Goal: Task Accomplishment & Management: Use online tool/utility

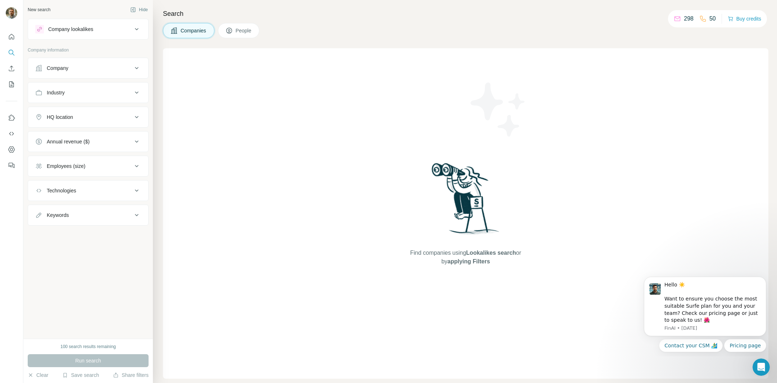
click at [100, 24] on button "Company lookalikes" at bounding box center [88, 29] width 120 height 17
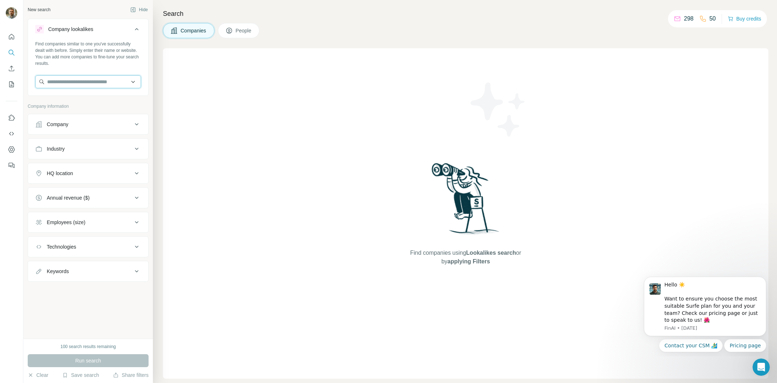
click at [85, 82] on input "text" at bounding box center [88, 81] width 106 height 13
paste input "**********"
type input "**********"
click at [104, 96] on div "Travel Legends [DOMAIN_NAME]" at bounding box center [88, 100] width 103 height 19
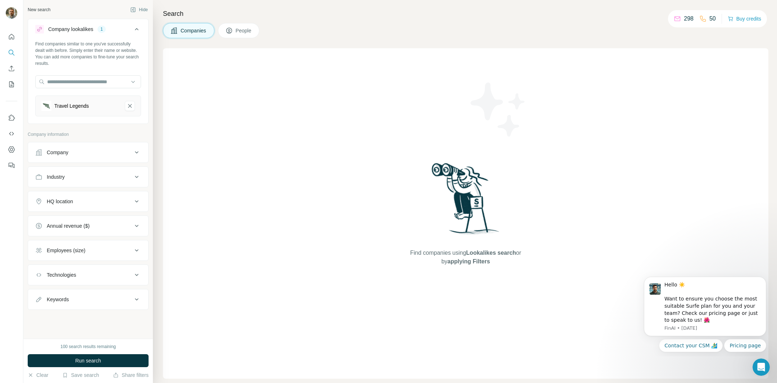
click at [95, 150] on div "Company" at bounding box center [83, 152] width 97 height 7
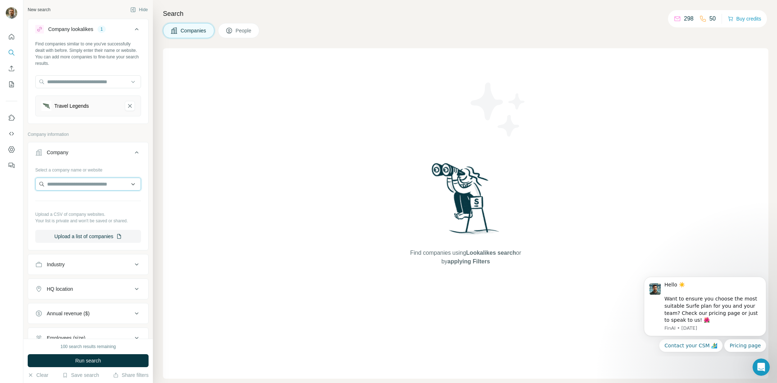
click at [91, 186] on input "text" at bounding box center [88, 183] width 106 height 13
click at [110, 149] on div "Company" at bounding box center [83, 152] width 97 height 7
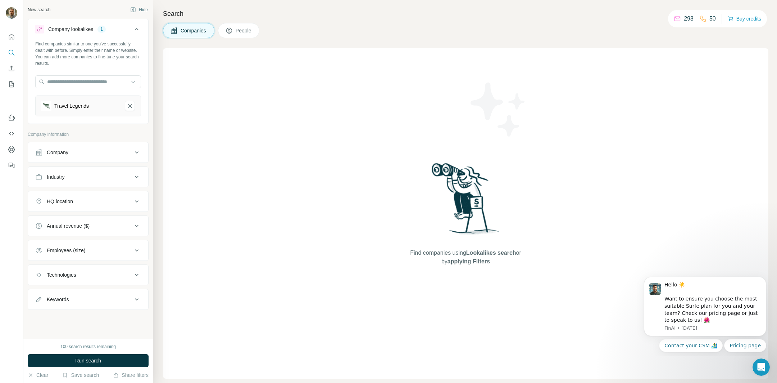
click at [95, 173] on div "Industry" at bounding box center [83, 176] width 97 height 7
click at [94, 191] on input at bounding box center [84, 195] width 89 height 8
click at [93, 193] on input at bounding box center [84, 195] width 89 height 8
click at [84, 192] on input at bounding box center [84, 195] width 89 height 8
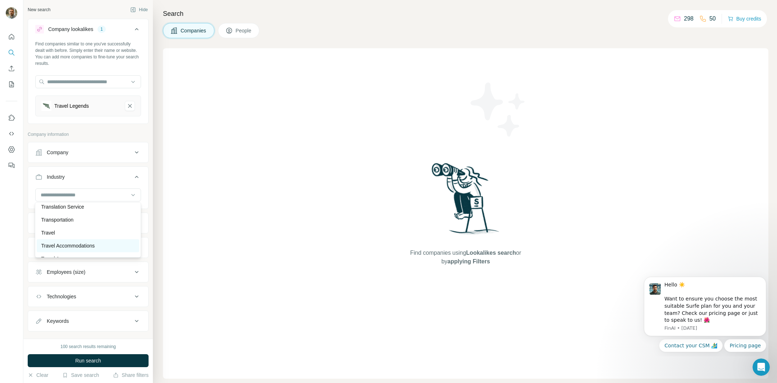
click at [67, 243] on p "Travel Accommodations" at bounding box center [68, 245] width 54 height 7
click at [82, 193] on input at bounding box center [84, 195] width 89 height 8
type input "******"
click at [68, 224] on div "Travel" at bounding box center [88, 223] width 94 height 7
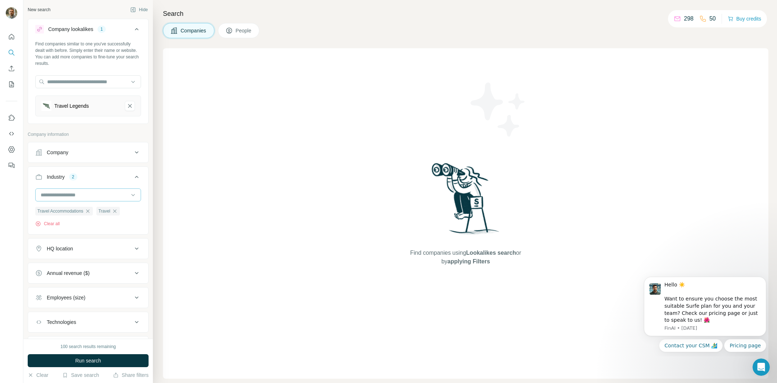
drag, startPoint x: 115, startPoint y: 168, endPoint x: 95, endPoint y: 190, distance: 29.6
click at [95, 190] on div "Industry 2 Travel Accommodations Travel Clear all" at bounding box center [88, 200] width 121 height 68
click at [95, 191] on input at bounding box center [84, 195] width 89 height 8
click at [82, 194] on input at bounding box center [84, 195] width 89 height 8
click at [72, 193] on input at bounding box center [84, 195] width 89 height 8
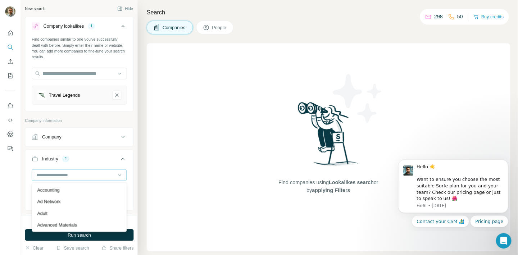
scroll to position [26, 0]
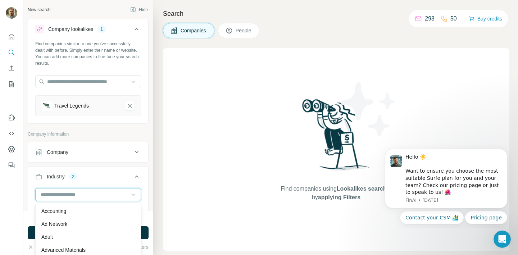
click at [64, 195] on input at bounding box center [84, 195] width 89 height 8
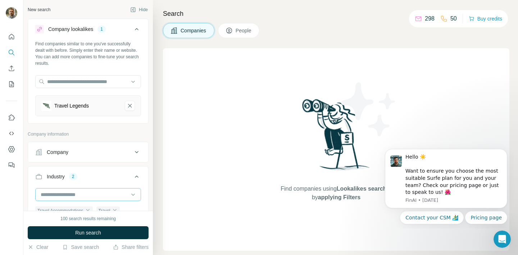
click at [64, 195] on input at bounding box center [84, 195] width 89 height 8
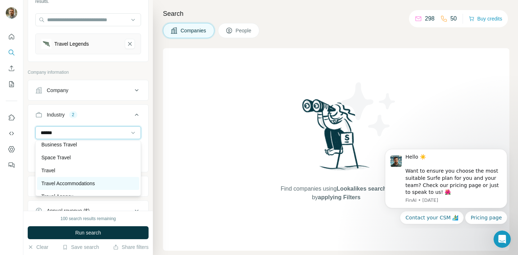
scroll to position [26, 0]
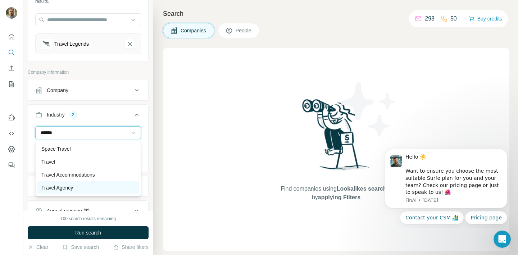
type input "******"
click at [82, 188] on div "Travel Agency" at bounding box center [88, 187] width 94 height 7
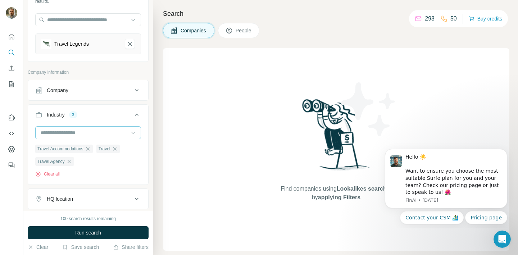
click at [99, 132] on input at bounding box center [84, 133] width 89 height 8
click at [42, 133] on input at bounding box center [84, 133] width 89 height 8
click at [46, 133] on input at bounding box center [84, 133] width 89 height 8
click at [57, 131] on input at bounding box center [84, 133] width 89 height 8
click at [62, 132] on input at bounding box center [84, 133] width 89 height 8
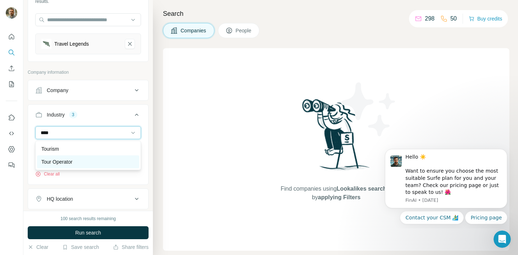
type input "****"
click at [56, 160] on p "Tour Operator" at bounding box center [56, 161] width 31 height 7
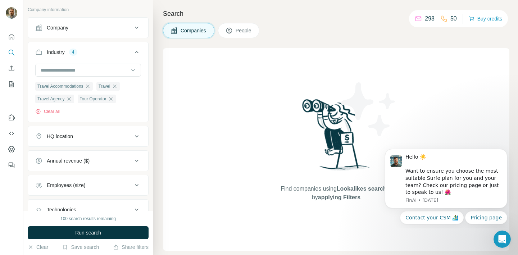
scroll to position [157, 0]
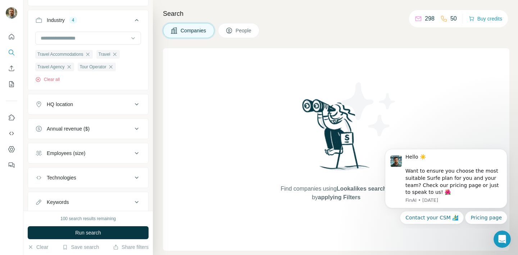
click at [103, 132] on div "Annual revenue ($)" at bounding box center [83, 128] width 97 height 7
click at [40, 172] on icon at bounding box center [39, 171] width 9 height 9
click at [41, 182] on icon at bounding box center [39, 184] width 9 height 9
click at [136, 125] on icon at bounding box center [136, 129] width 9 height 9
click at [110, 162] on button "Employees (size)" at bounding box center [88, 153] width 120 height 17
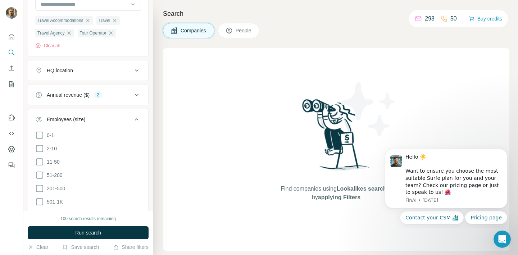
scroll to position [191, 0]
click at [39, 187] on icon at bounding box center [39, 188] width 9 height 9
click at [40, 174] on icon at bounding box center [39, 174] width 9 height 9
click at [40, 163] on icon at bounding box center [39, 161] width 9 height 9
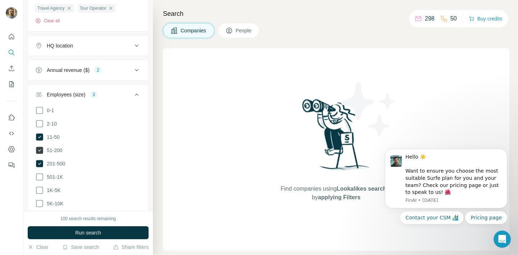
scroll to position [216, 0]
click at [40, 163] on icon at bounding box center [39, 162] width 7 height 7
click at [40, 124] on icon at bounding box center [39, 123] width 9 height 9
click at [39, 122] on icon at bounding box center [39, 122] width 7 height 7
click at [135, 95] on icon at bounding box center [137, 94] width 4 height 2
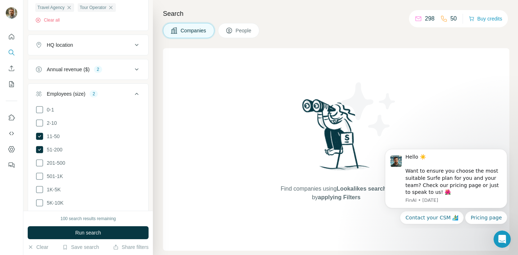
scroll to position [179, 0]
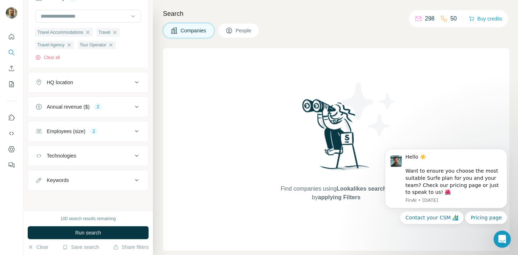
click at [112, 173] on button "Keywords" at bounding box center [88, 180] width 120 height 17
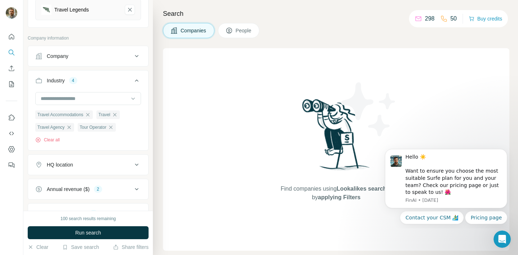
scroll to position [91, 0]
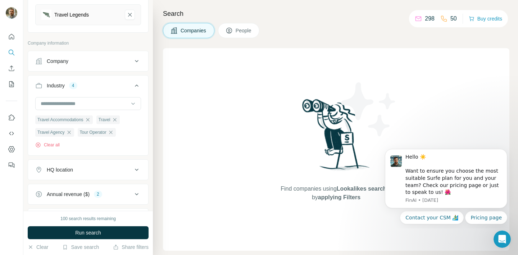
click at [125, 171] on div "HQ location" at bounding box center [83, 169] width 97 height 7
click at [78, 190] on input "text" at bounding box center [88, 187] width 106 height 13
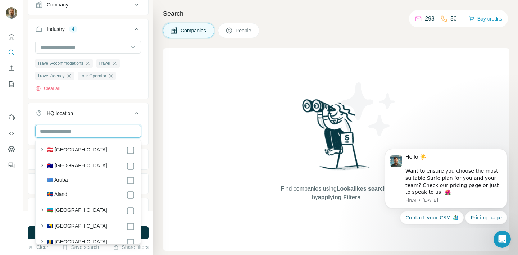
scroll to position [175, 0]
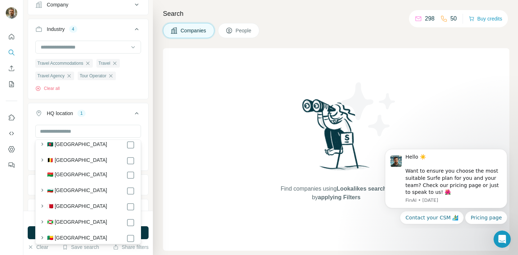
scroll to position [286, 0]
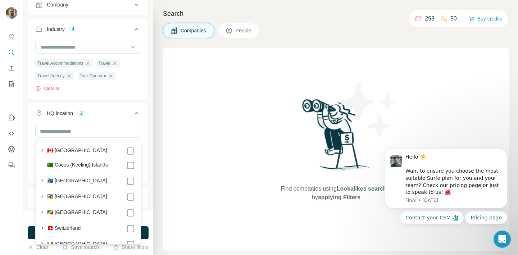
scroll to position [576, 0]
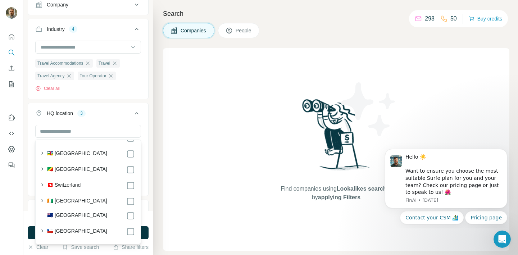
scroll to position [618, 0]
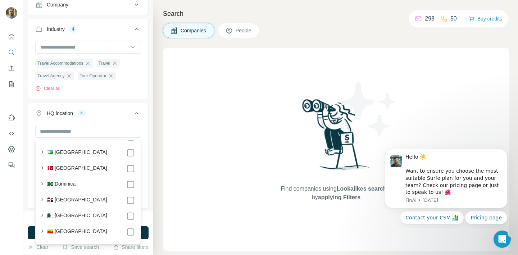
scroll to position [882, 0]
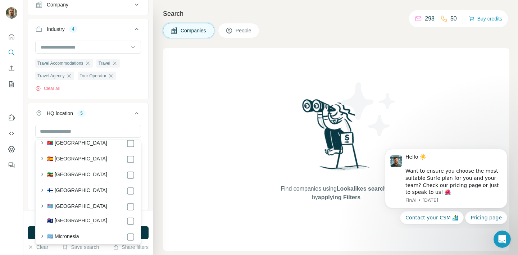
scroll to position [1040, 0]
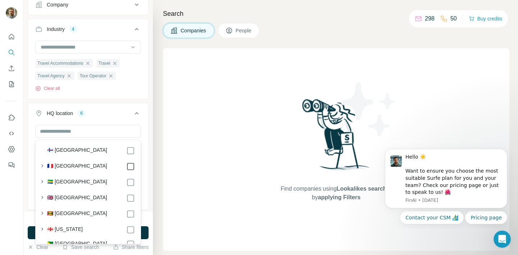
scroll to position [1151, 0]
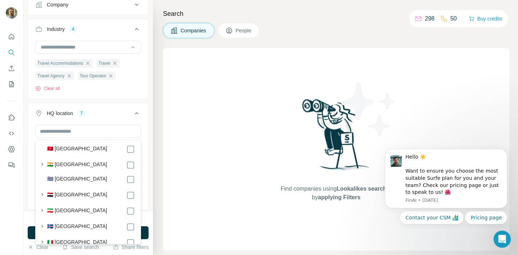
scroll to position [1651, 0]
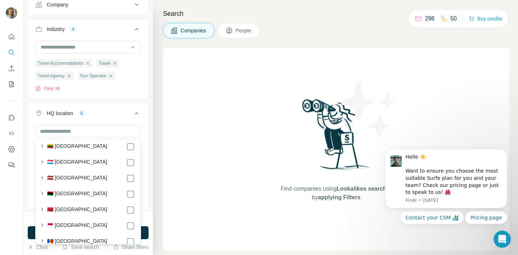
scroll to position [2075, 0]
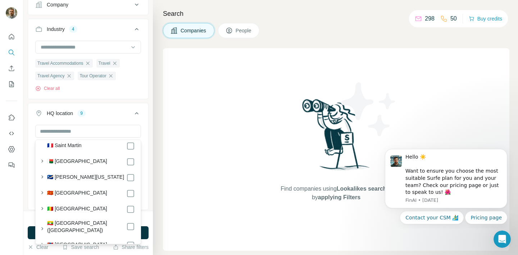
scroll to position [2198, 0]
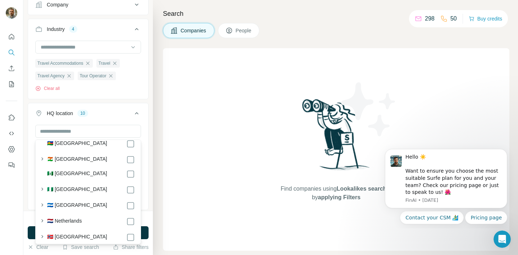
scroll to position [2585, 0]
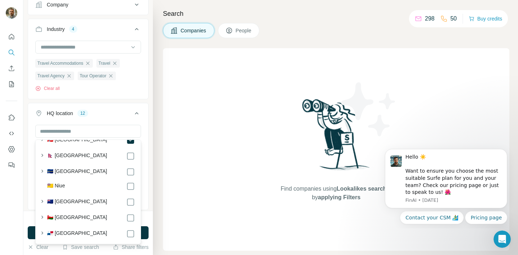
scroll to position [2614, 0]
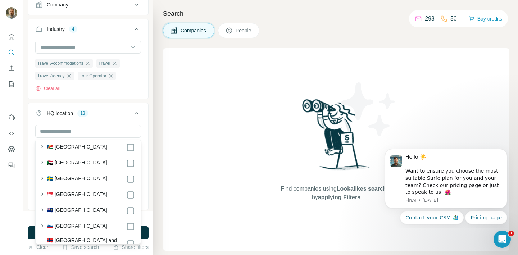
scroll to position [3046, 0]
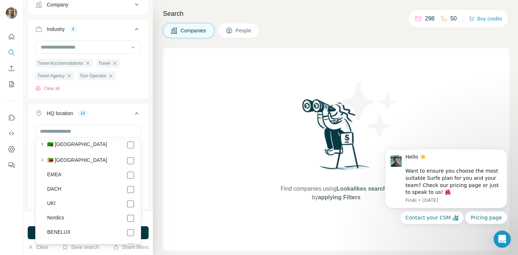
scroll to position [3894, 0]
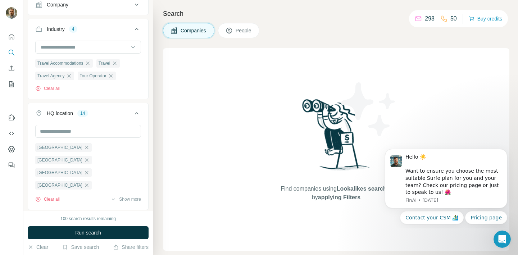
click at [153, 111] on div "Search Companies People Find companies using Lookalikes search or by applying F…" at bounding box center [335, 127] width 365 height 255
click at [101, 235] on span "Run search" at bounding box center [88, 232] width 26 height 7
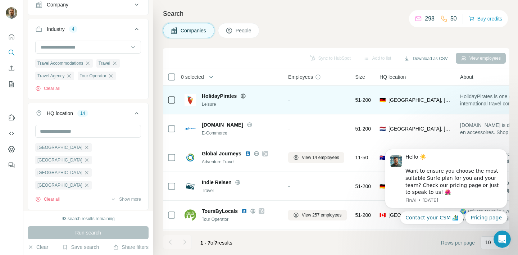
click at [244, 97] on icon at bounding box center [243, 96] width 6 height 6
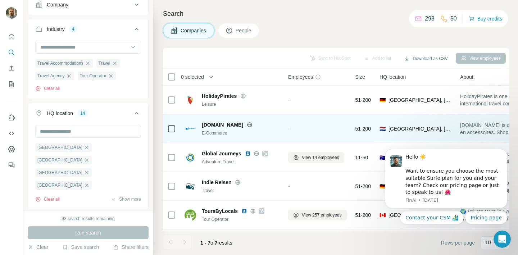
click at [247, 124] on icon at bounding box center [250, 125] width 6 height 6
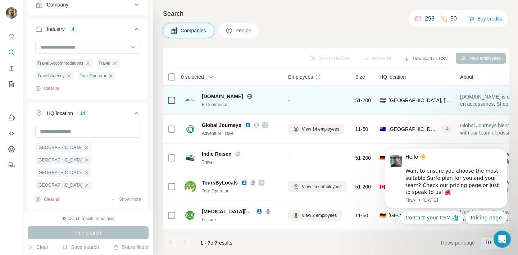
scroll to position [29, 0]
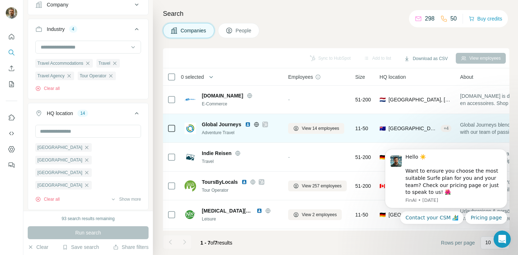
click at [256, 125] on icon at bounding box center [257, 124] width 2 height 5
click at [248, 124] on img at bounding box center [248, 125] width 6 height 6
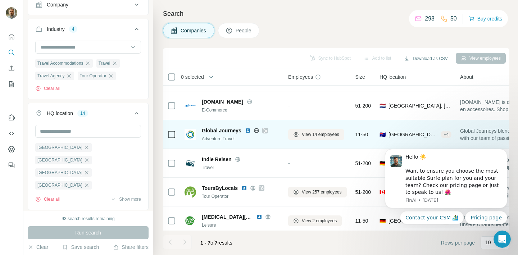
scroll to position [57, 0]
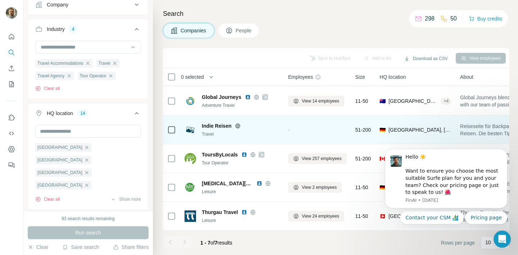
click at [239, 125] on icon at bounding box center [238, 126] width 6 height 6
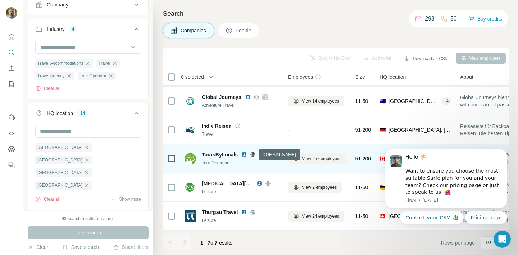
click at [251, 156] on icon at bounding box center [253, 155] width 6 height 6
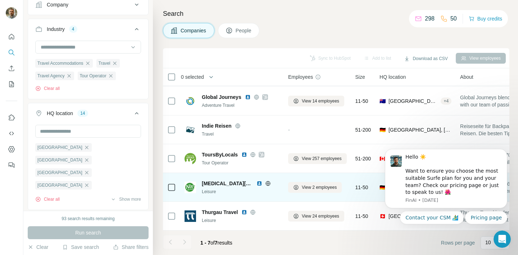
click at [257, 185] on img at bounding box center [260, 184] width 6 height 6
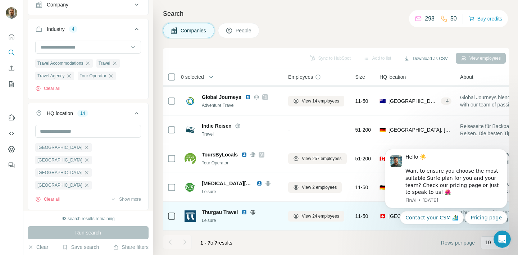
click at [247, 213] on img at bounding box center [244, 212] width 6 height 6
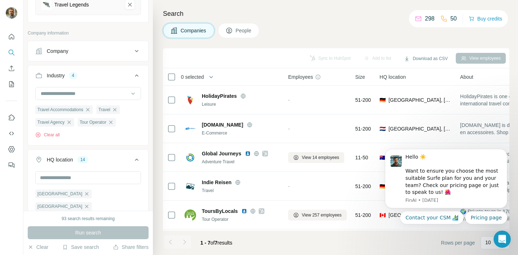
scroll to position [74, 0]
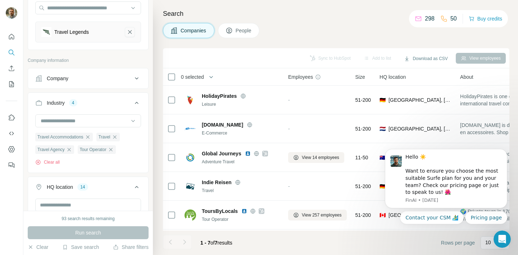
click at [132, 34] on icon "Travel Legends-remove-button" at bounding box center [130, 31] width 6 height 7
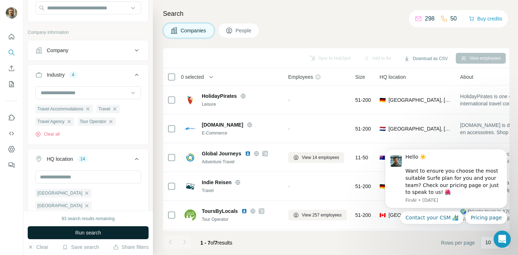
click at [110, 231] on button "Run search" at bounding box center [88, 232] width 121 height 13
